Goal: Task Accomplishment & Management: Use online tool/utility

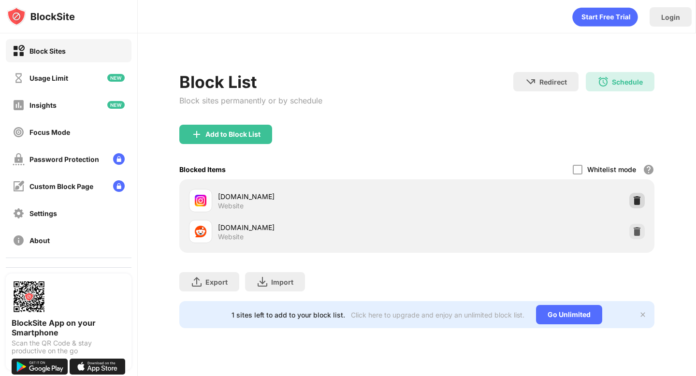
click at [641, 199] on img at bounding box center [637, 201] width 10 height 10
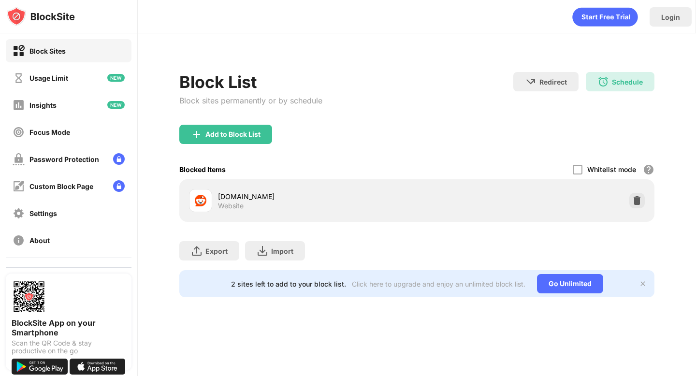
click at [236, 145] on div "Add to Block List" at bounding box center [416, 142] width 475 height 35
click at [243, 140] on div "Add to Block List" at bounding box center [225, 134] width 93 height 19
